Goal: Transaction & Acquisition: Purchase product/service

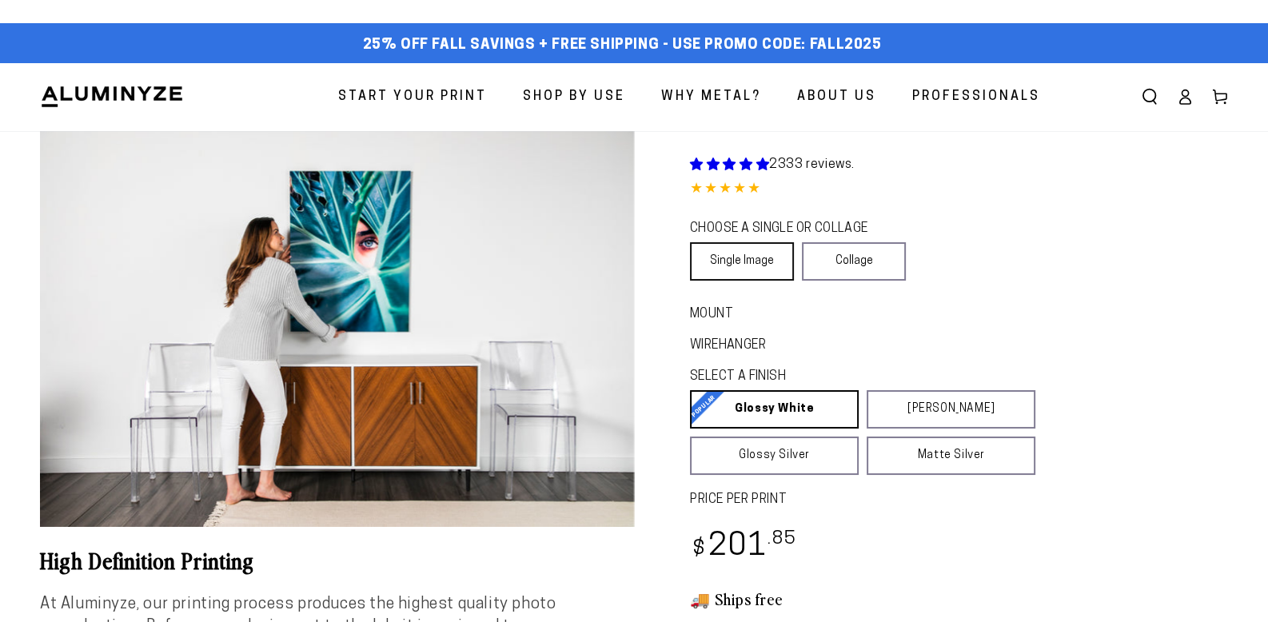
click at [746, 260] on link "Single Image" at bounding box center [742, 261] width 104 height 38
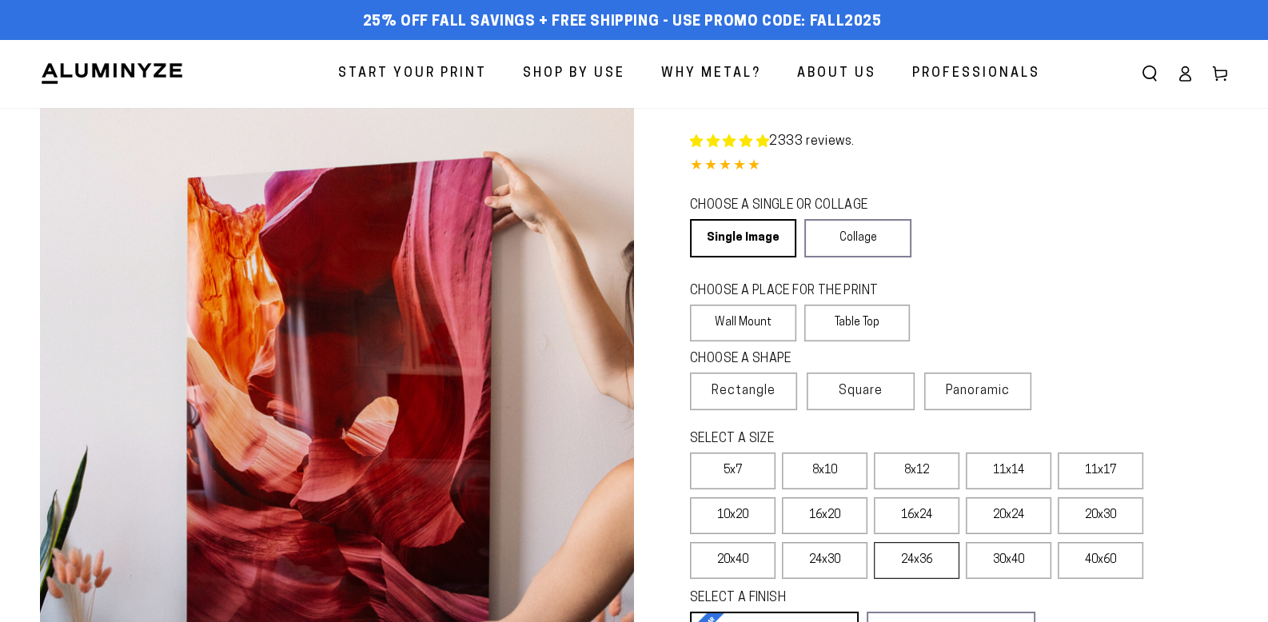
select select "**********"
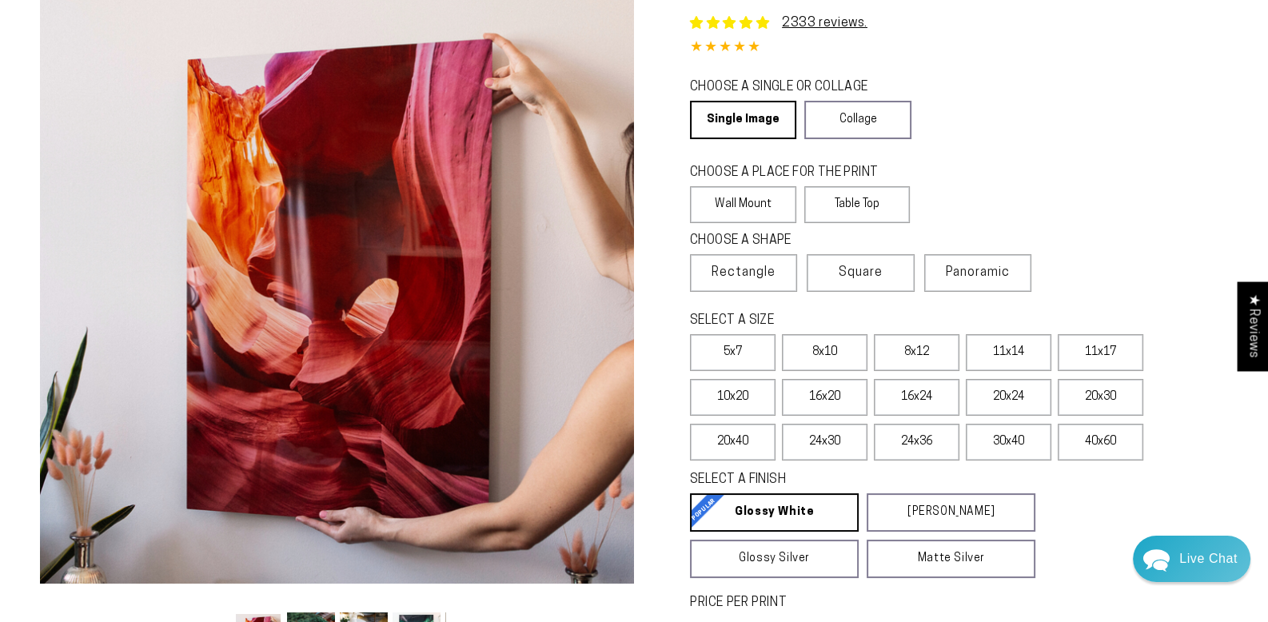
scroll to position [159, 0]
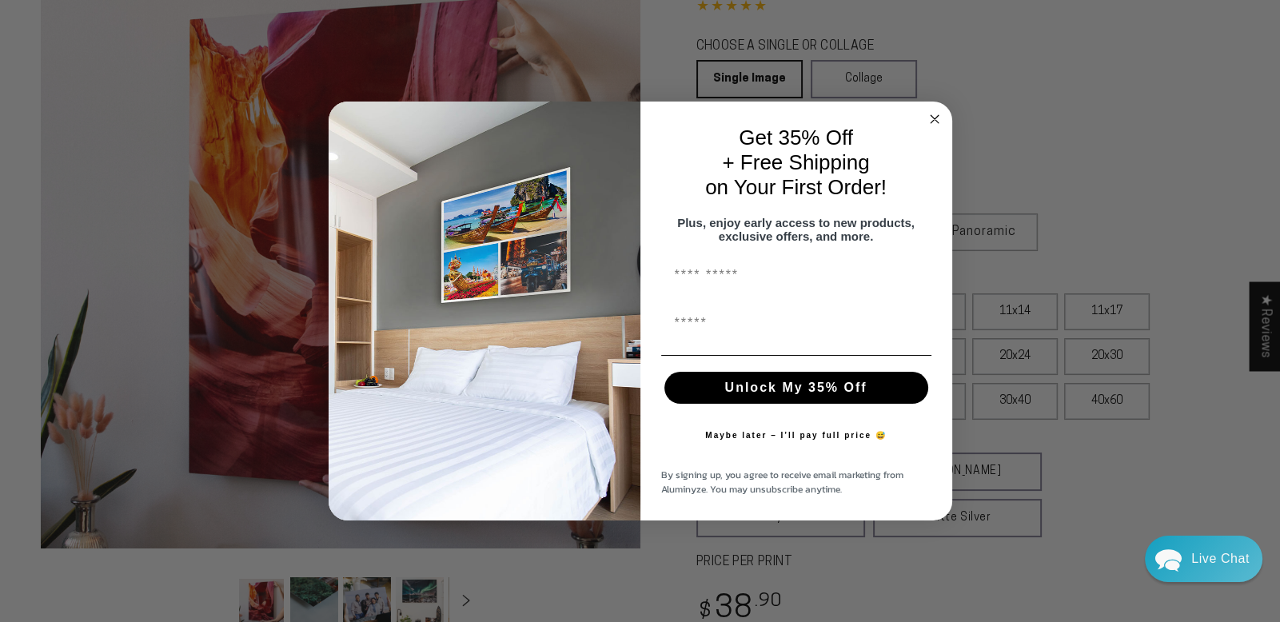
click at [930, 112] on circle "Close dialog" at bounding box center [934, 119] width 18 height 18
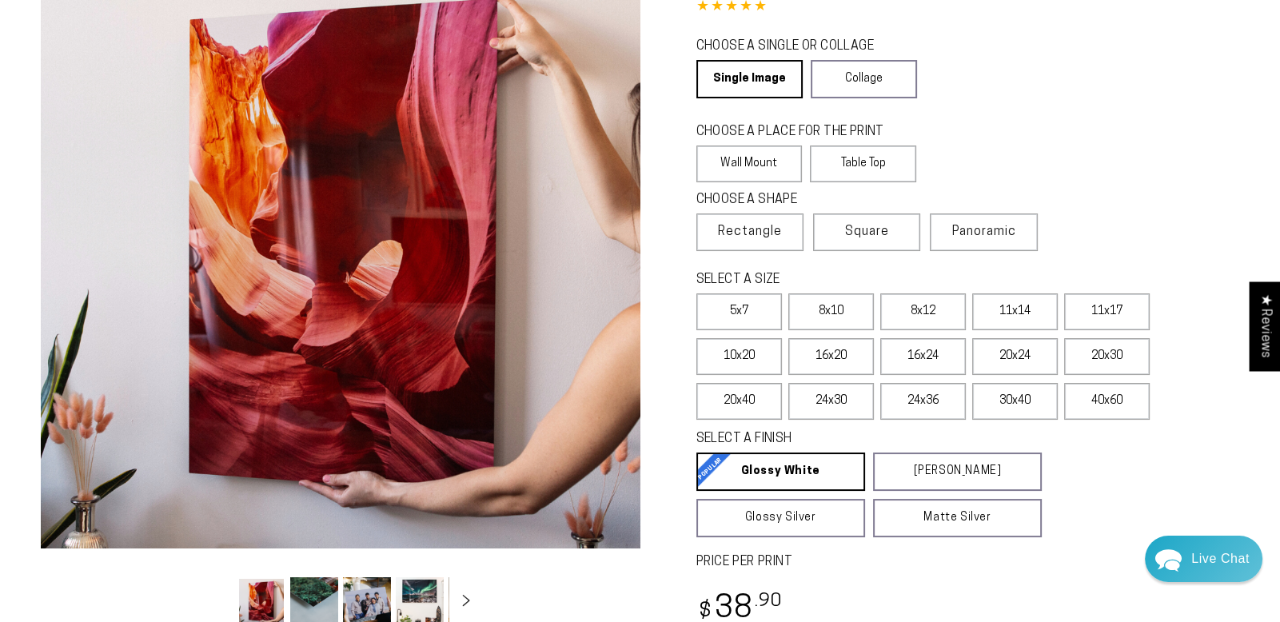
click at [930, 152] on circle "Close dialog" at bounding box center [934, 161] width 18 height 18
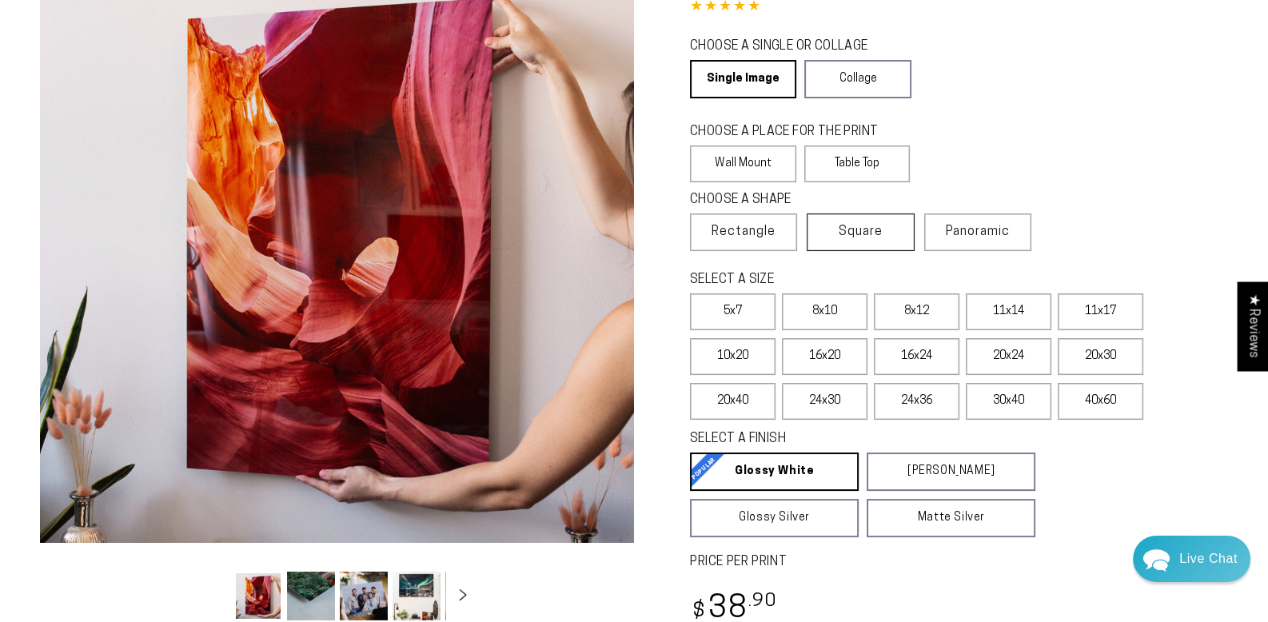
click at [842, 229] on span "Square" at bounding box center [860, 231] width 44 height 19
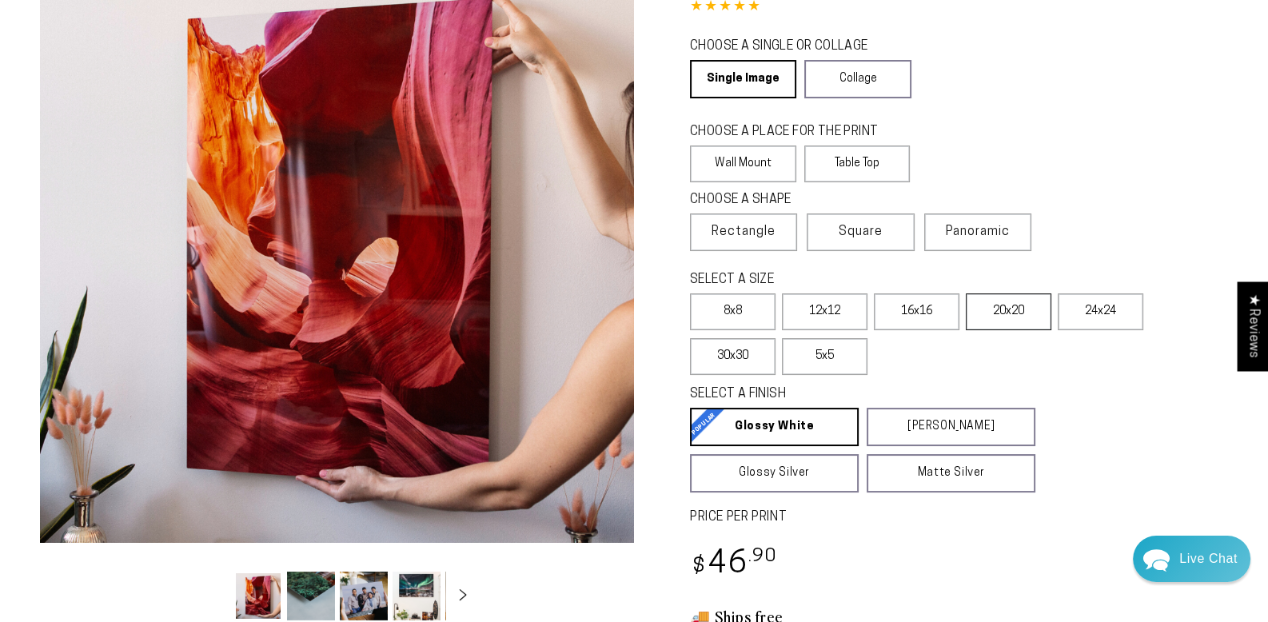
click at [1017, 311] on label "20x20" at bounding box center [1009, 311] width 86 height 37
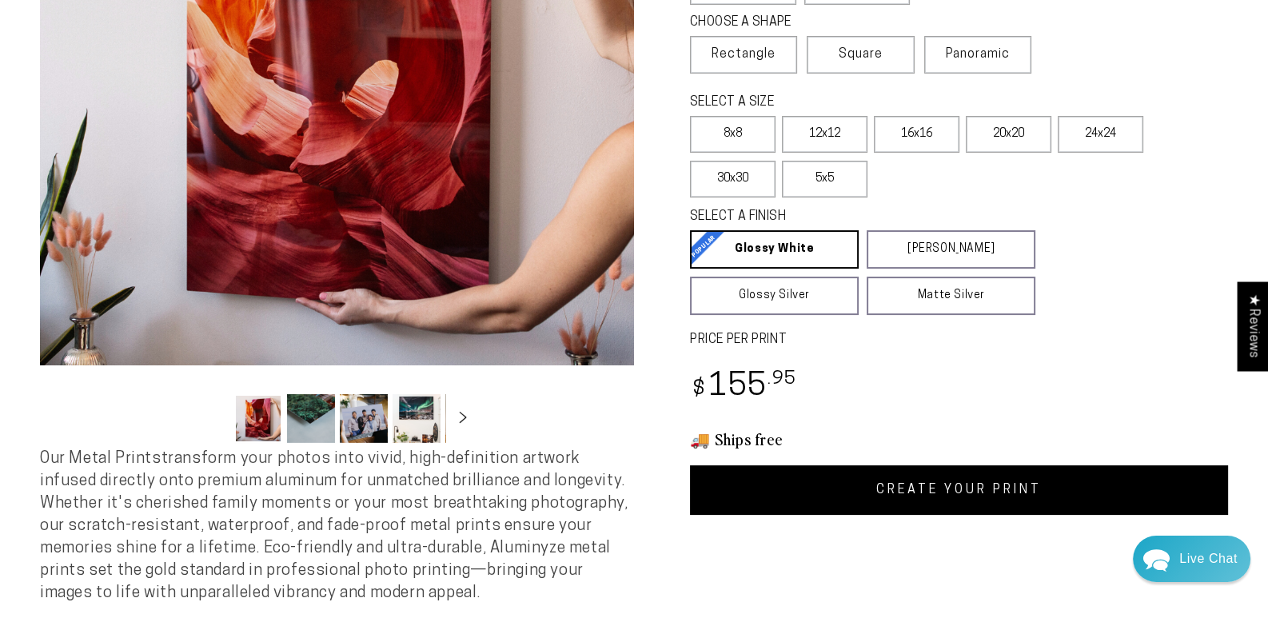
scroll to position [240, 0]
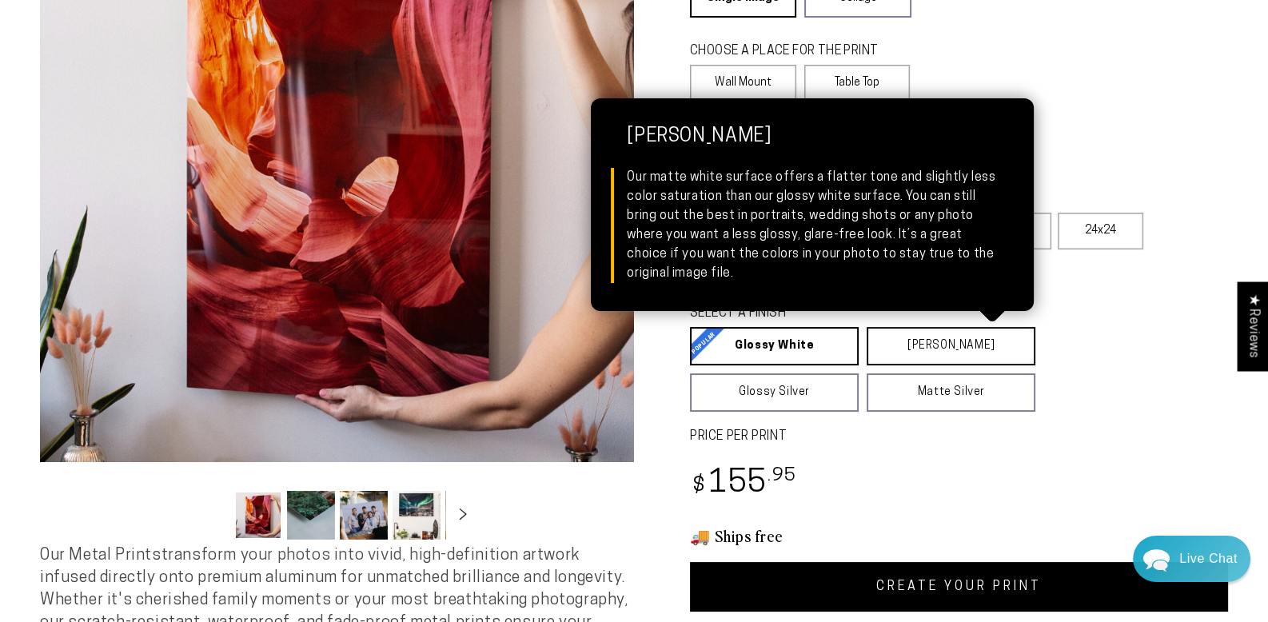
click at [932, 339] on link "[PERSON_NAME] Matte White Our matte white surface offers a flatter tone and sli…" at bounding box center [950, 346] width 169 height 38
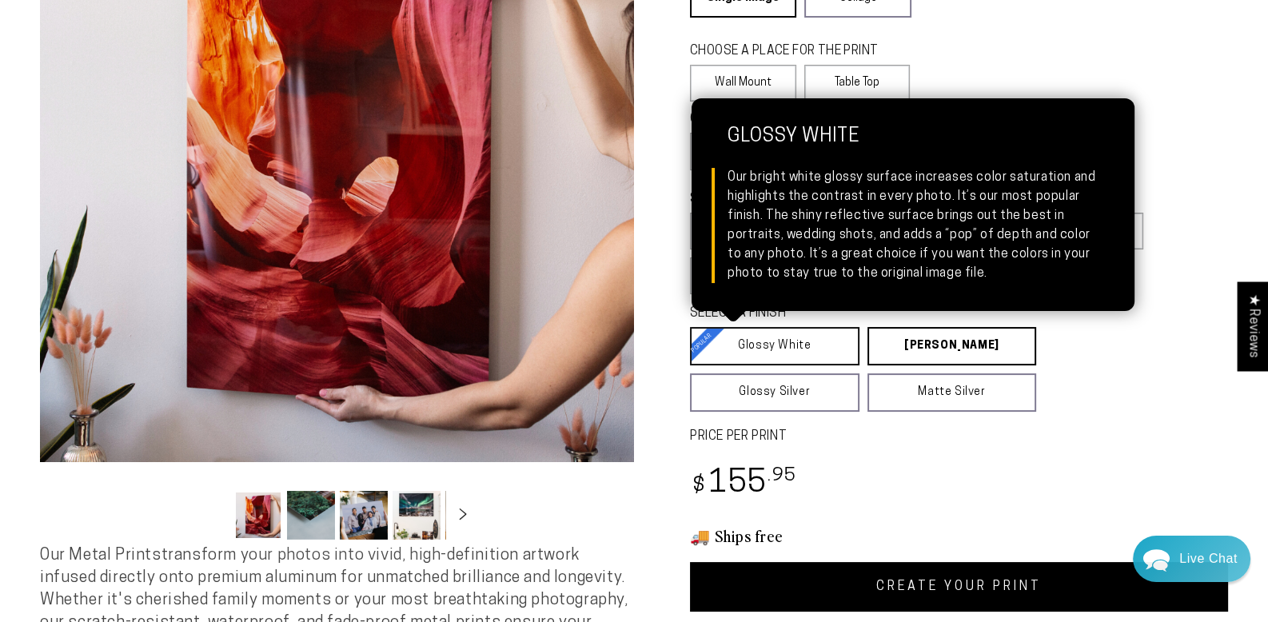
click at [771, 351] on link "Glossy White Glossy White Our bright white glossy surface increases color satur…" at bounding box center [774, 346] width 169 height 38
click at [781, 345] on link "Glossy White Glossy White Our bright white glossy surface increases color satur…" at bounding box center [774, 346] width 169 height 38
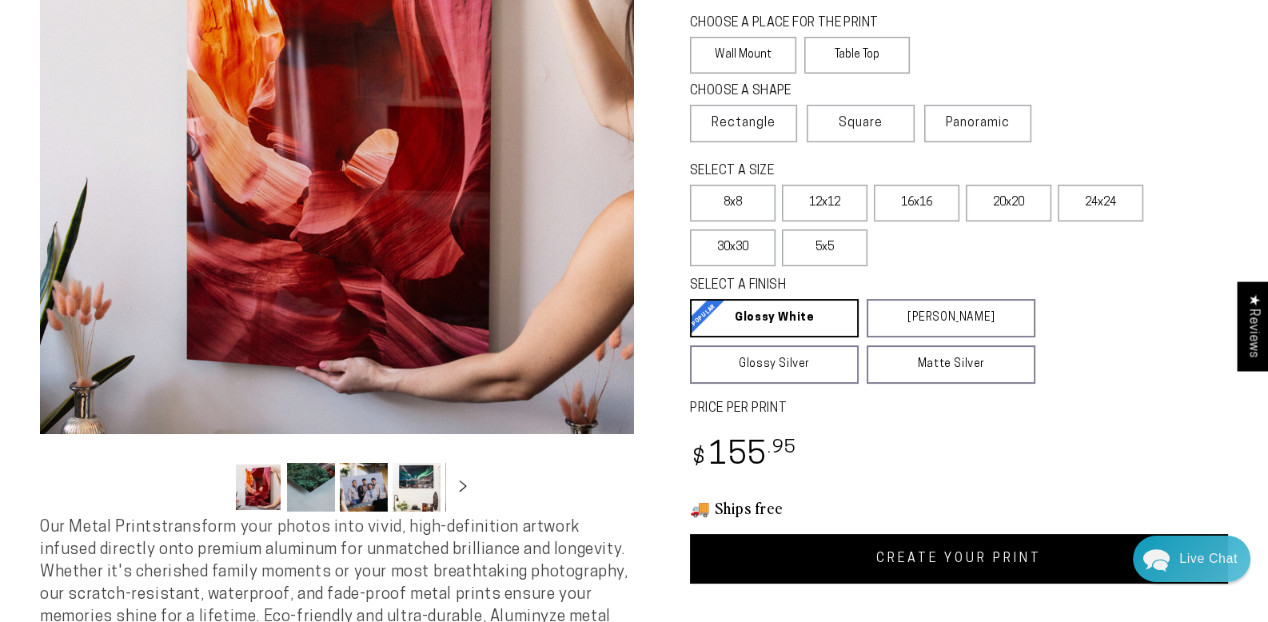
scroll to position [560, 0]
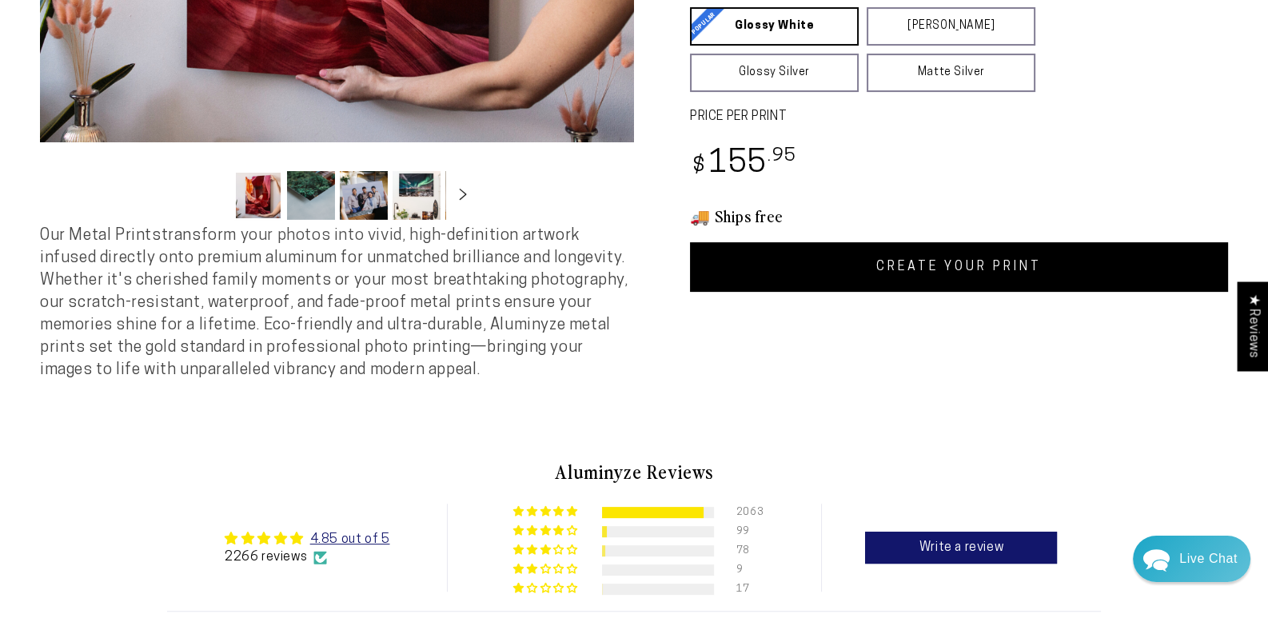
click at [982, 280] on link "CREATE YOUR PRINT" at bounding box center [959, 267] width 538 height 50
